Goal: Transaction & Acquisition: Obtain resource

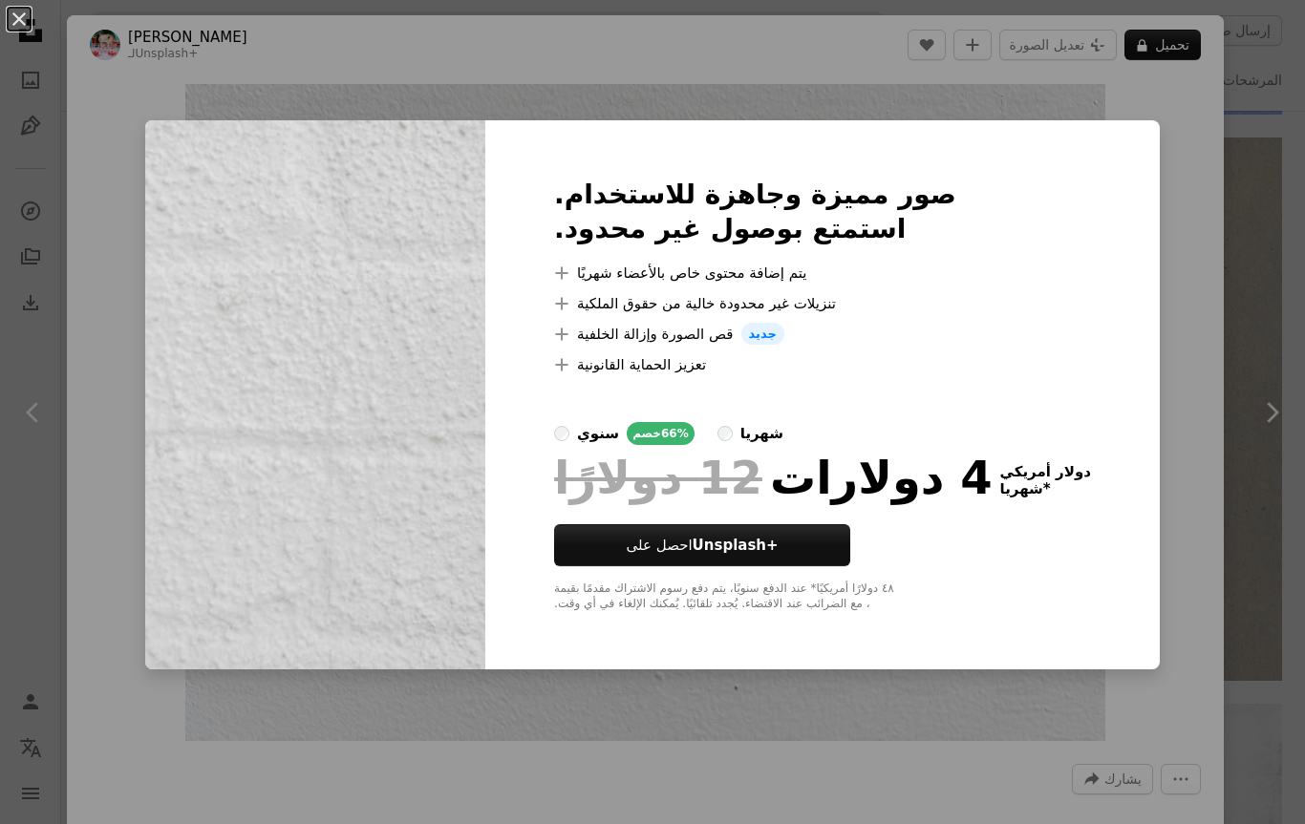
scroll to position [0, 1785]
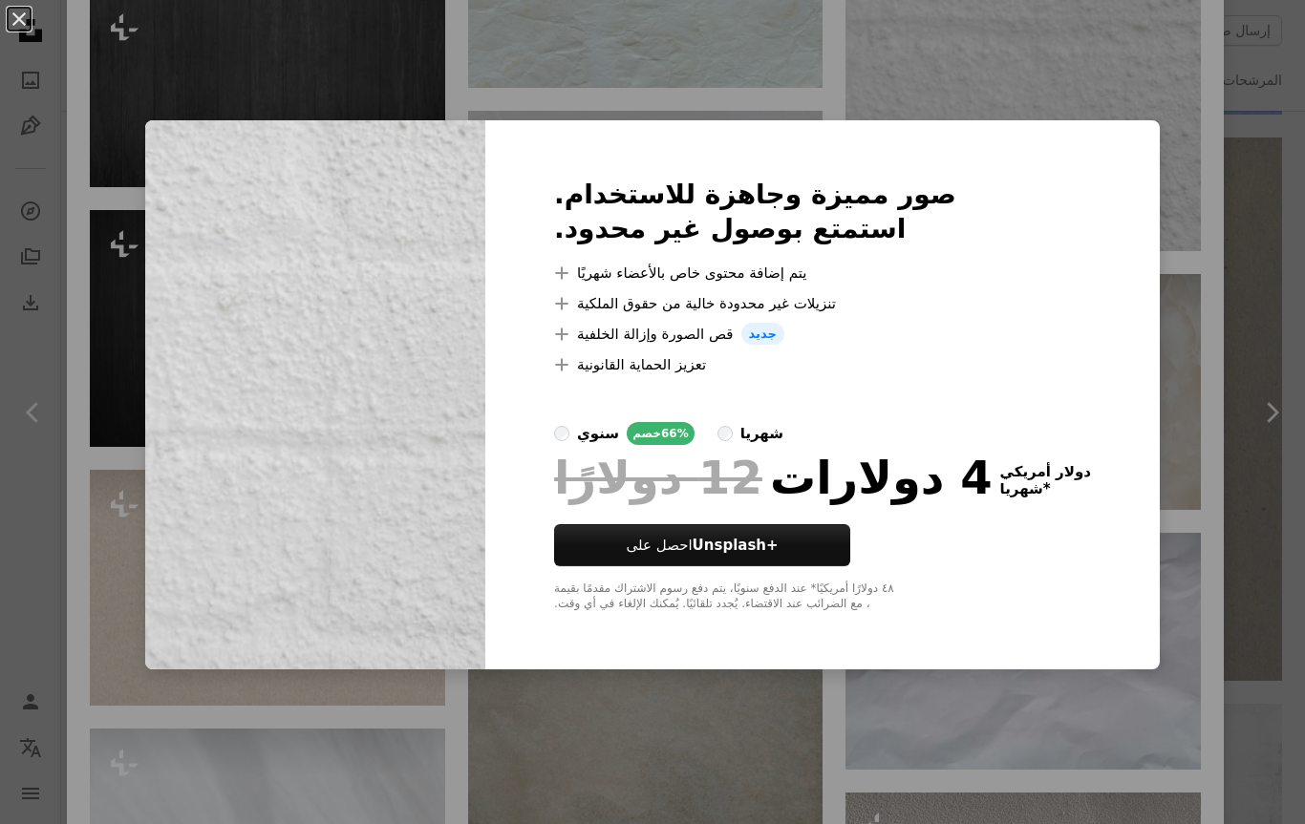
click at [1182, 559] on div "An X shape صور مميزة وجاهزة للاستخدام. استمتع بوصول غير محدود. A plus sign يتم …" at bounding box center [652, 412] width 1305 height 824
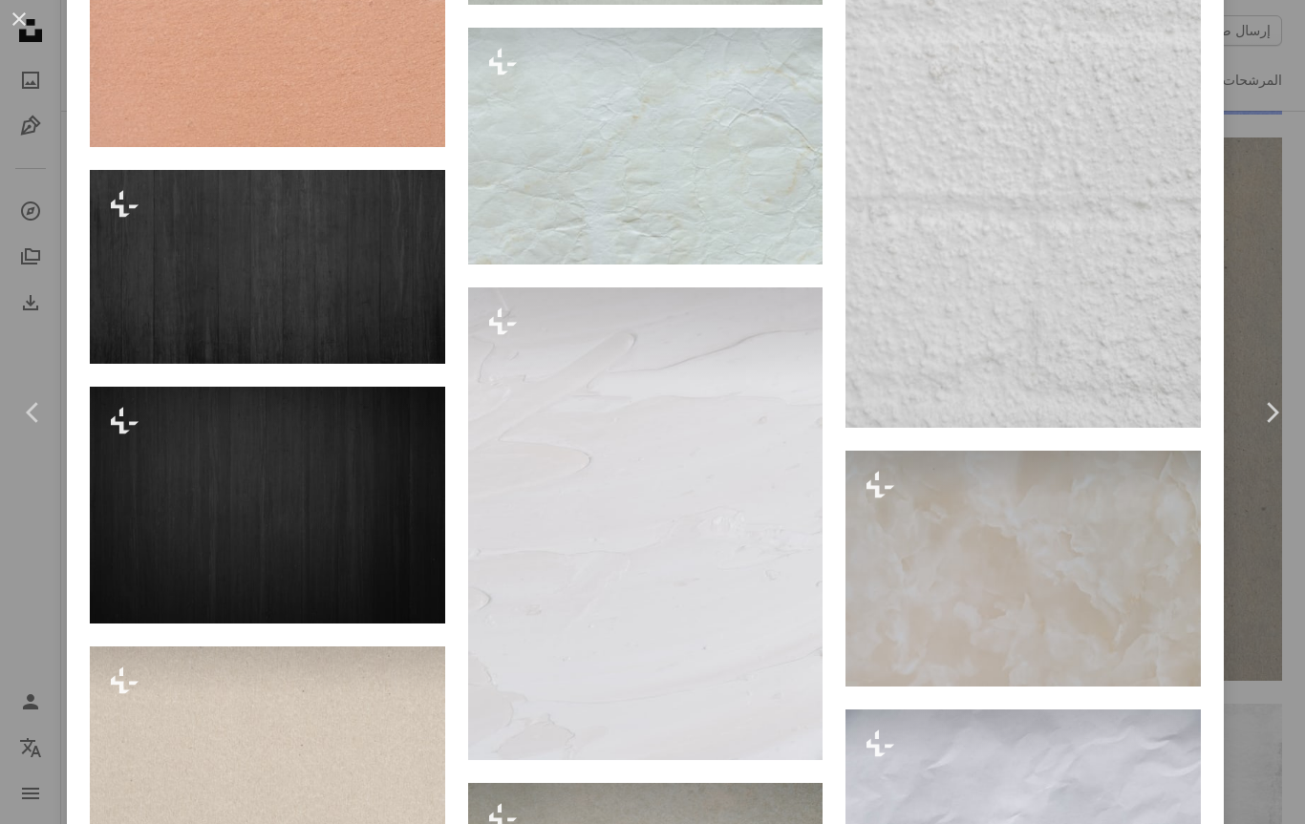
scroll to position [16772, 0]
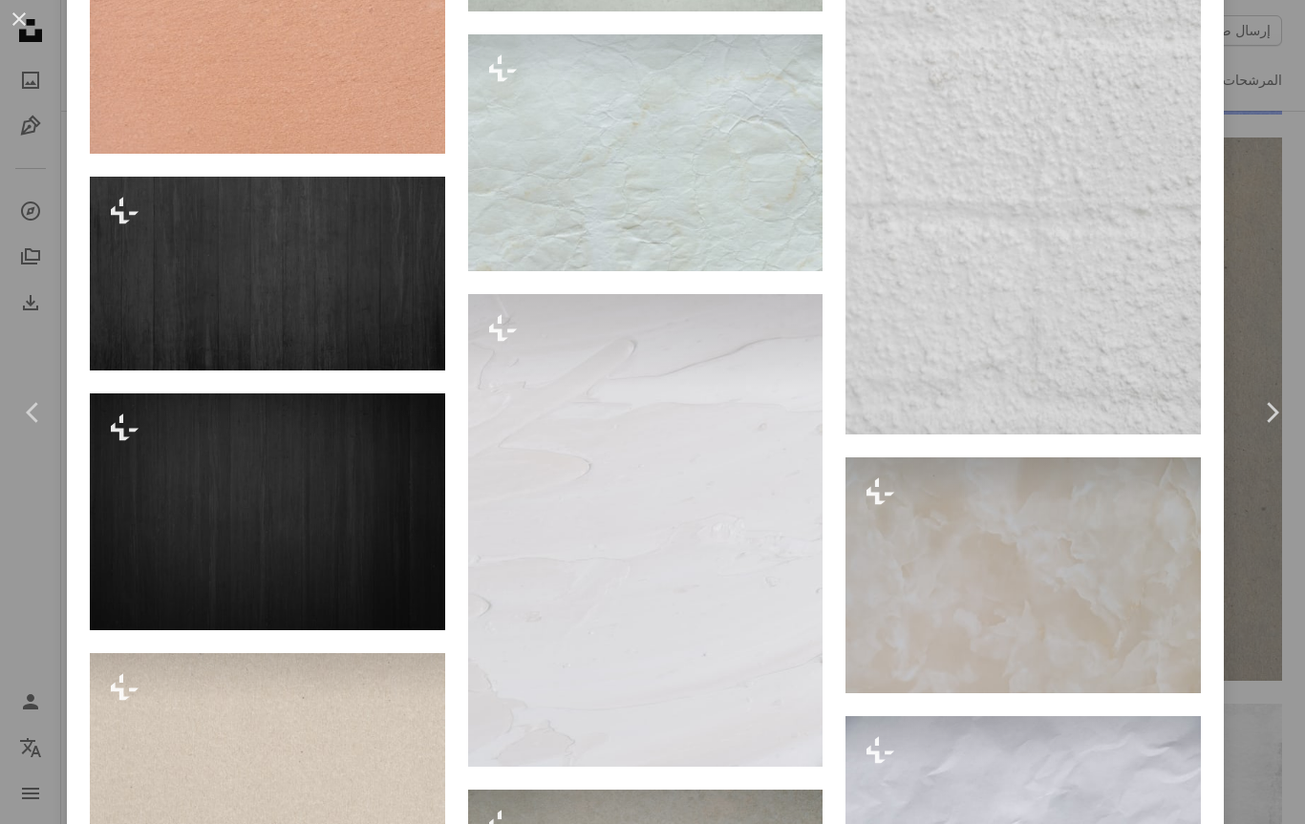
click at [1086, 434] on img at bounding box center [1022, 168] width 355 height 532
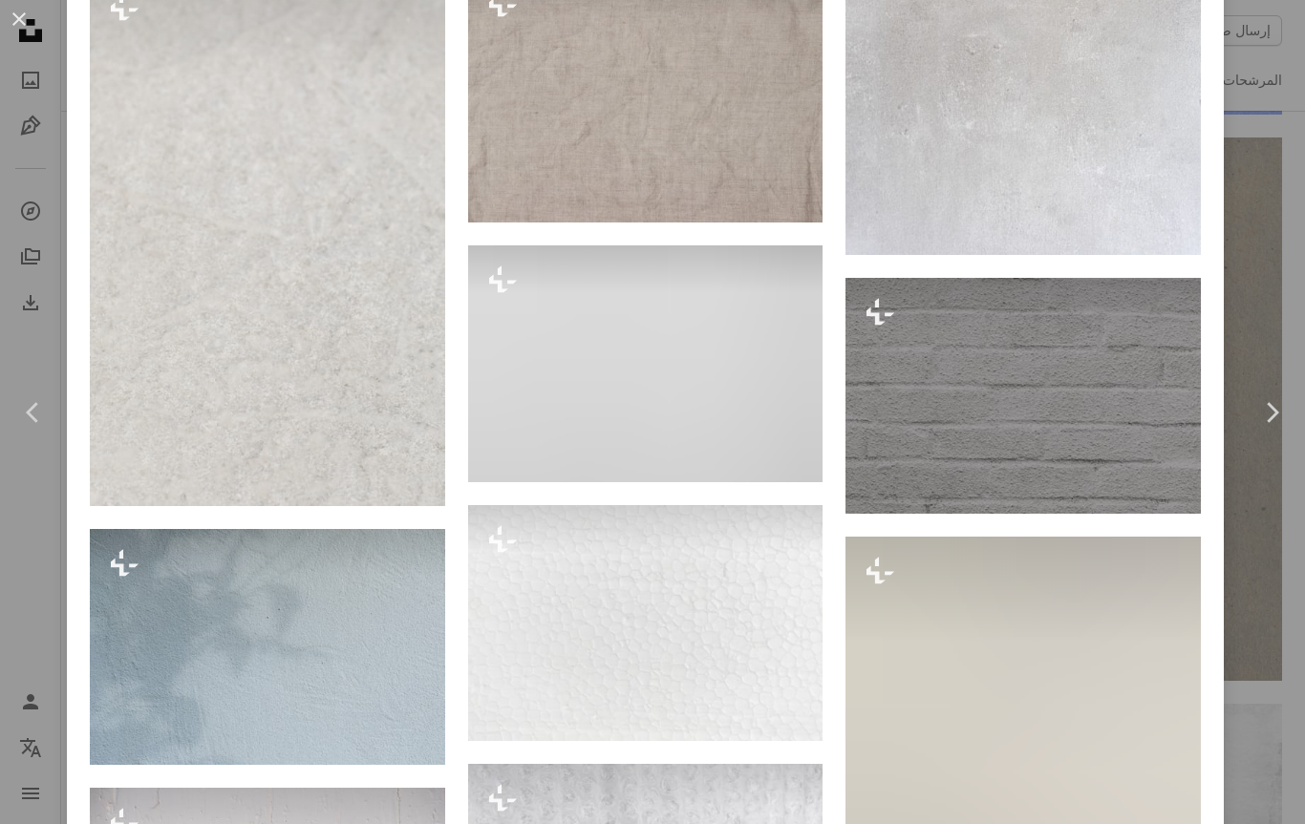
scroll to position [8327, 0]
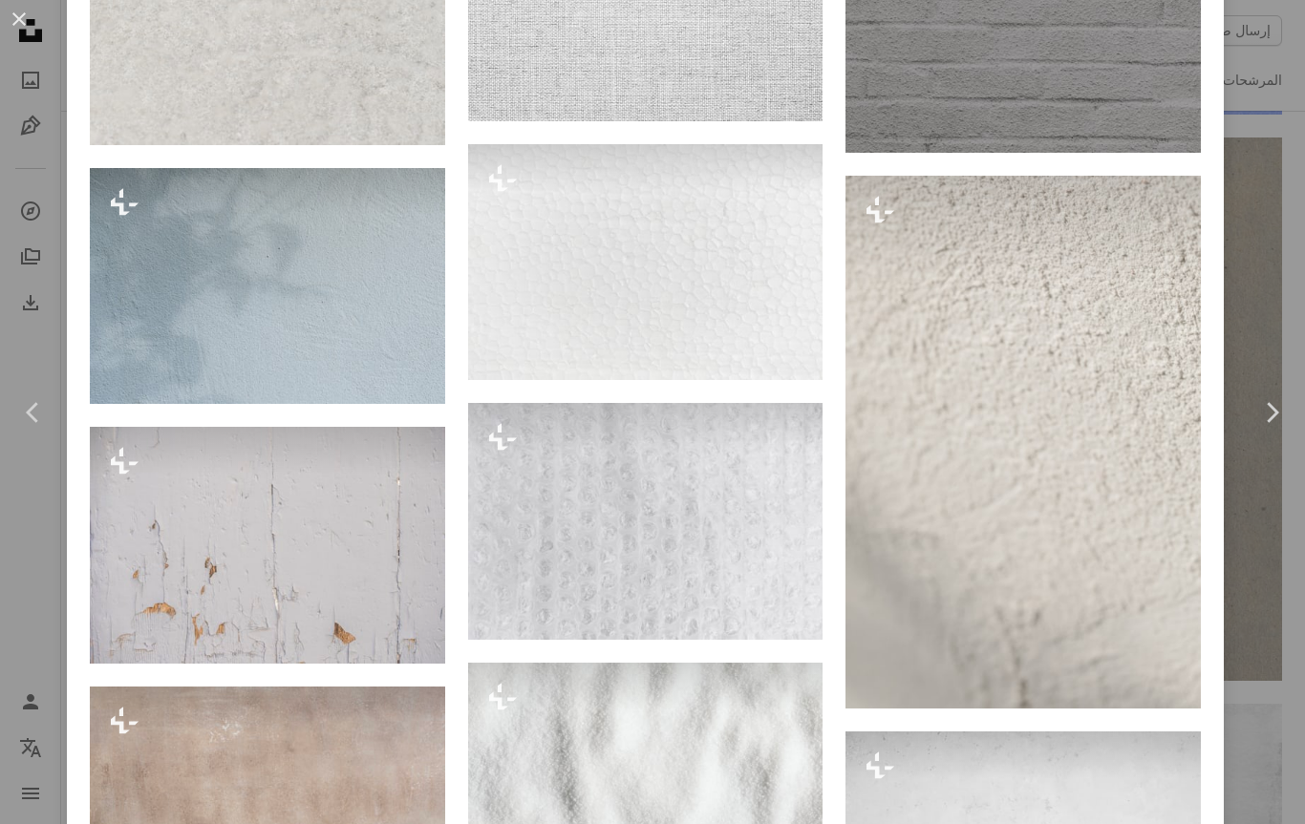
click at [1268, 460] on link "Chevron right" at bounding box center [1271, 412] width 67 height 183
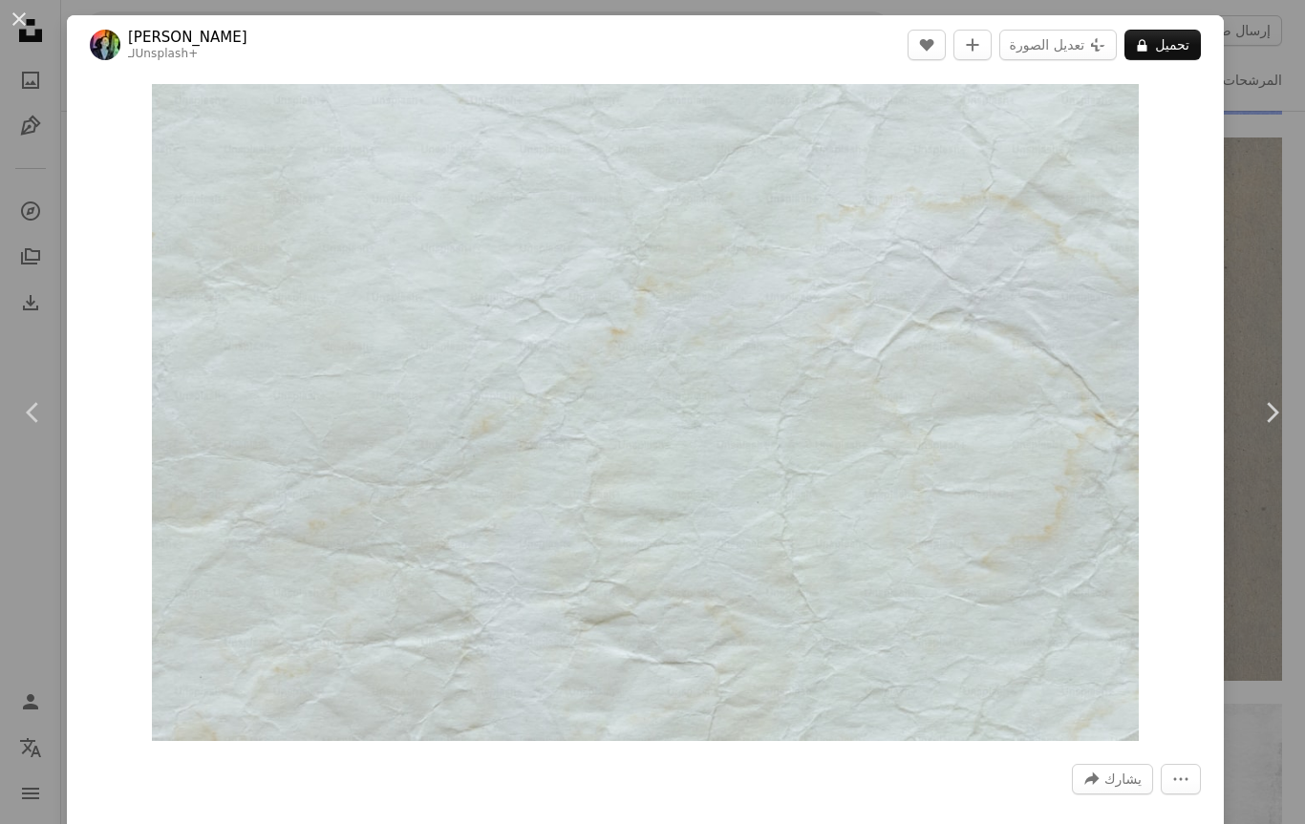
click at [21, 15] on button "An X shape" at bounding box center [19, 19] width 23 height 23
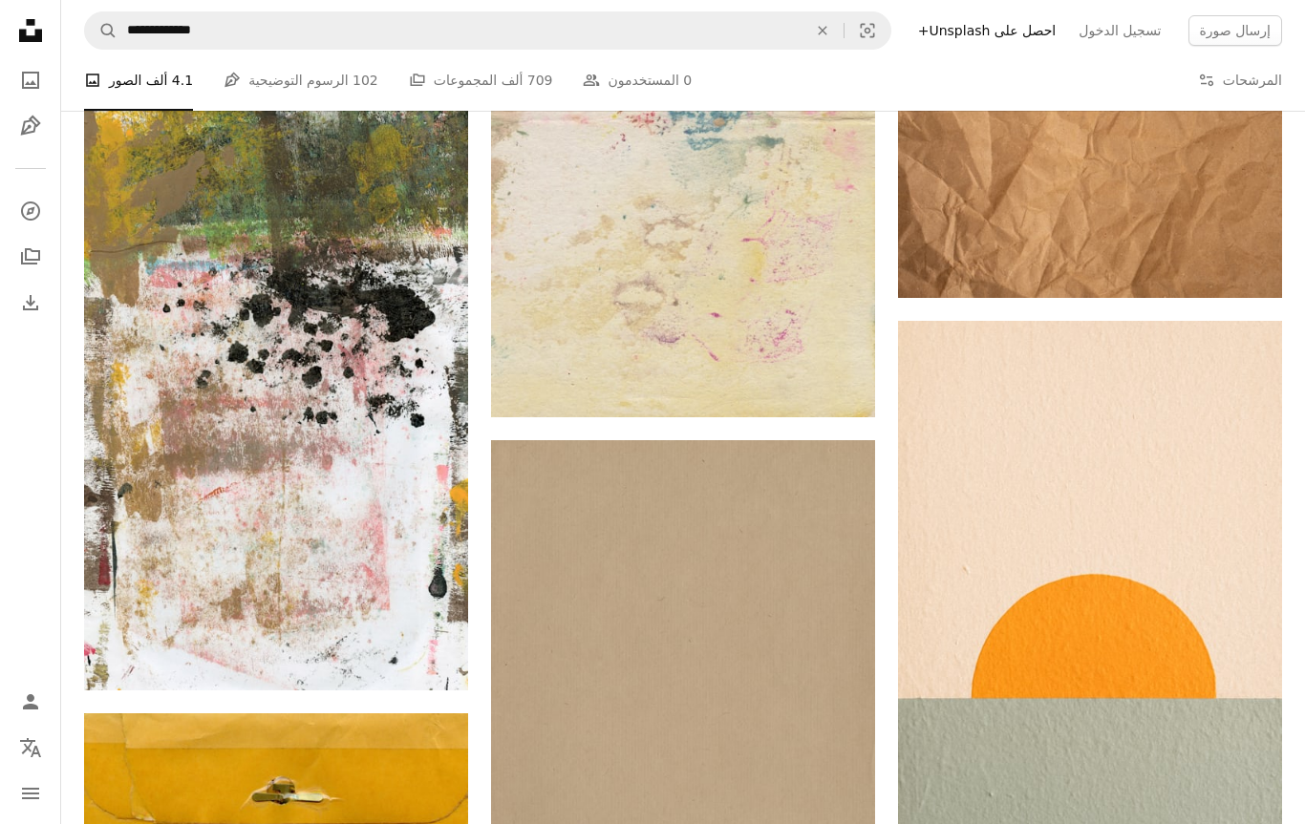
scroll to position [51202, 0]
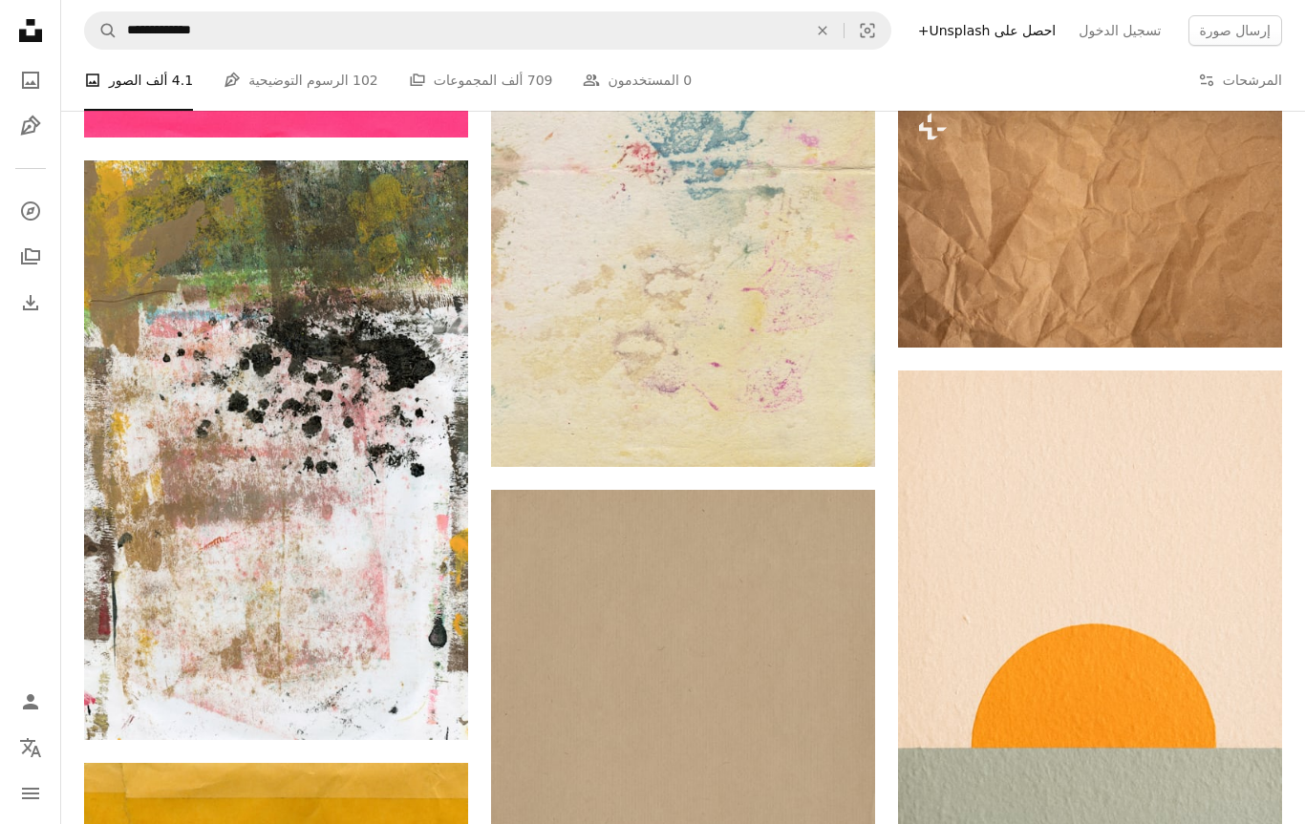
click at [1134, 649] on img at bounding box center [1090, 659] width 384 height 576
